Goal: Complete application form

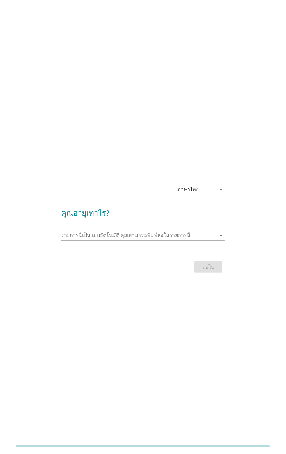
click at [207, 237] on input "รายการนี้เป็นแบบอัตโนมัติ คุณสามารถพิมพ์ลงในรายการนี้" at bounding box center [138, 235] width 155 height 10
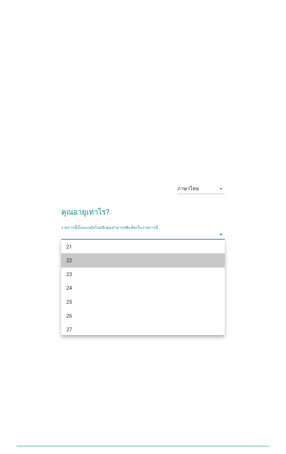
scroll to position [46, 0]
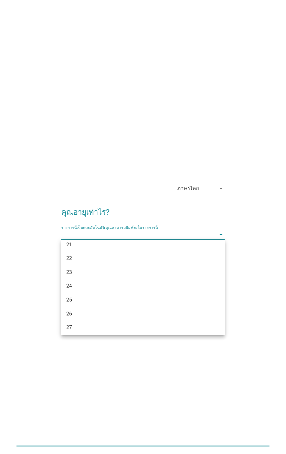
type input "24"
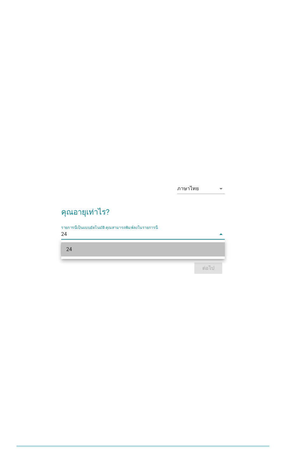
click at [213, 249] on div "24" at bounding box center [143, 249] width 164 height 14
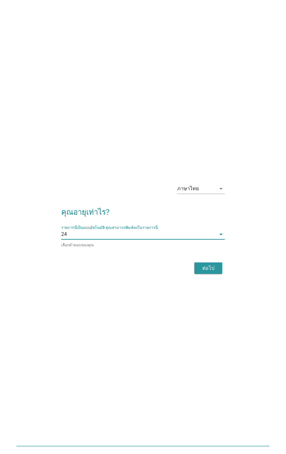
click at [210, 269] on div "ต่อไป" at bounding box center [208, 268] width 18 height 8
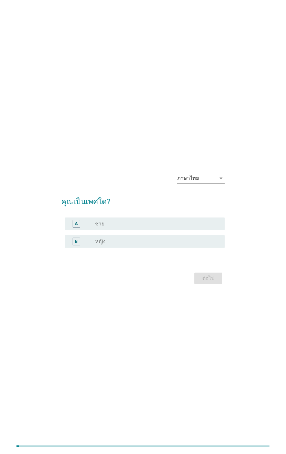
click at [229, 243] on div "ภาษาไทย arrow_drop_down คุณเป็นเพศใด? A radio_button_unchecked ชาย B radio_butt…" at bounding box center [143, 227] width 174 height 128
click at [74, 240] on div "B" at bounding box center [77, 242] width 8 height 8
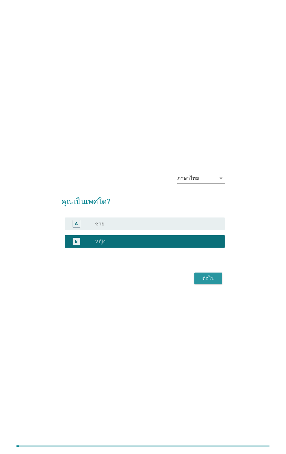
click at [211, 282] on div "ต่อไป" at bounding box center [208, 278] width 18 height 8
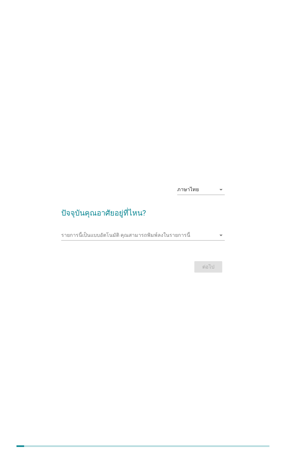
click at [73, 234] on input "รายการนี้เป็นแบบอัตโนมัติ คุณสามารถพิมพ์ลงในรายการนี้" at bounding box center [138, 235] width 155 height 10
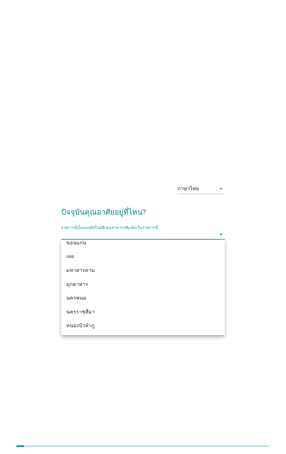
scroll to position [76, 0]
type input "ชุมพร"
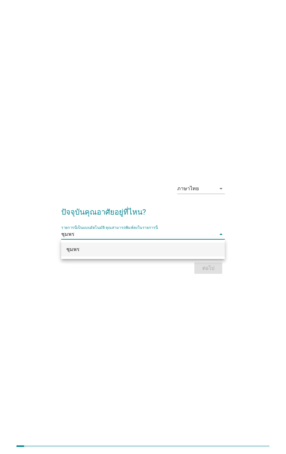
click at [213, 251] on div "ชุมพร" at bounding box center [143, 249] width 164 height 14
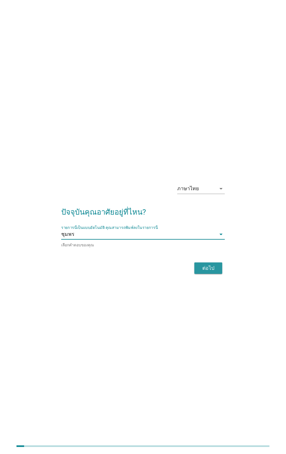
click at [213, 269] on div "ต่อไป" at bounding box center [208, 268] width 18 height 8
